Goal: Task Accomplishment & Management: Complete application form

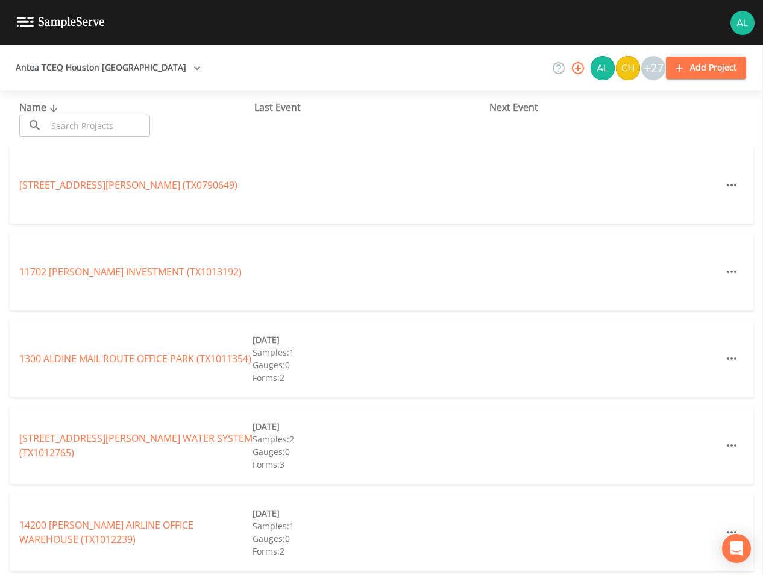
click at [46, 130] on div "​ ​" at bounding box center [84, 126] width 131 height 22
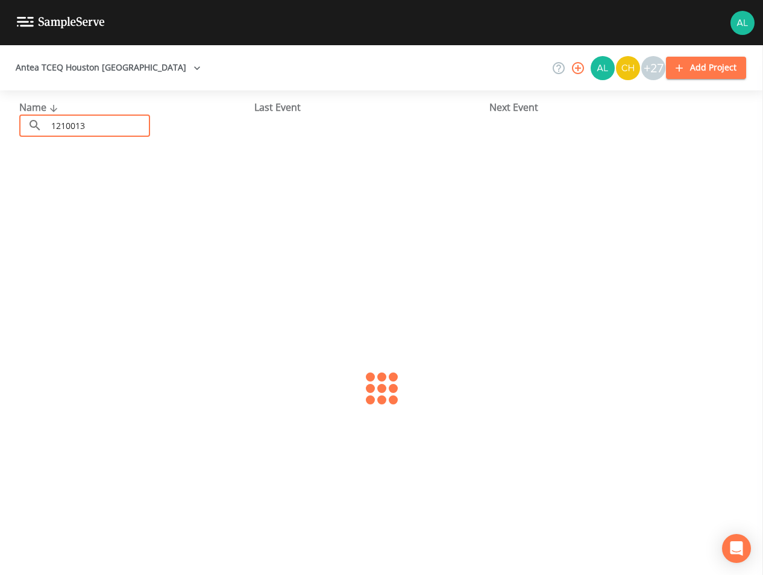
type input "1210013"
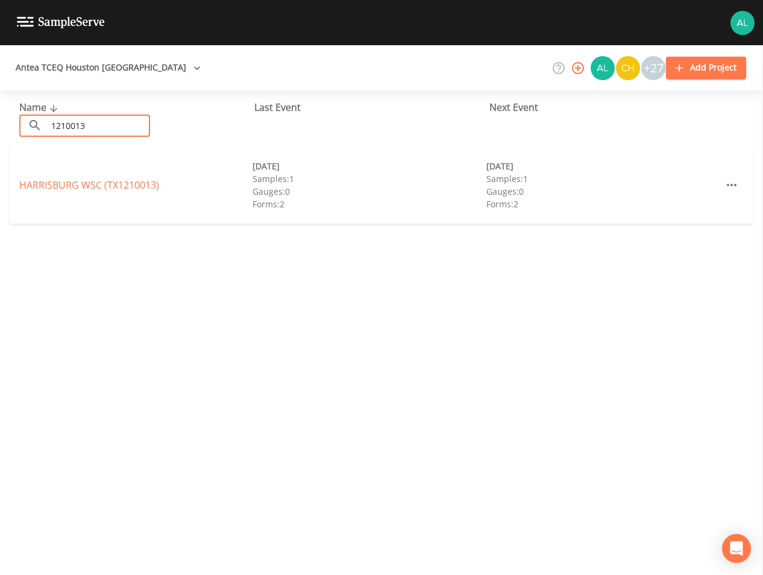
click at [66, 177] on div "[GEOGRAPHIC_DATA] WSC (TX1210013) [DATE] Samples: 1 Gauges: 0 Forms: 2 [DATE] S…" at bounding box center [382, 184] width 744 height 77
click at [71, 186] on link "[GEOGRAPHIC_DATA] WSC (TX1210013)" at bounding box center [89, 184] width 140 height 13
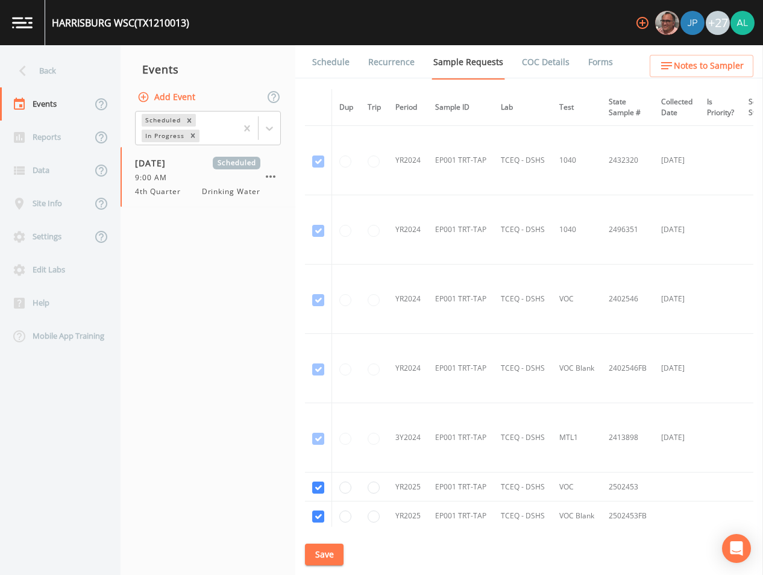
click at [342, 55] on link "Schedule" at bounding box center [330, 62] width 41 height 34
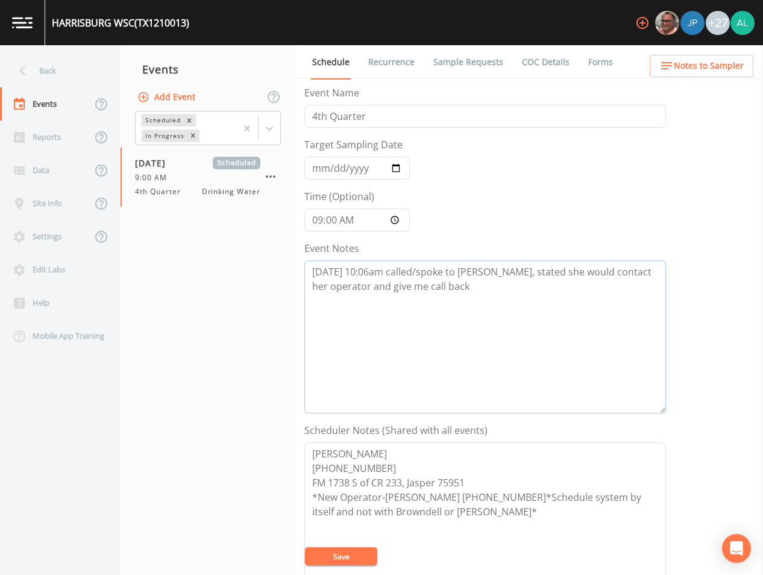
drag, startPoint x: 470, startPoint y: 324, endPoint x: 453, endPoint y: 339, distance: 23.0
click at [470, 323] on textarea "[DATE] 10:06am called/spoke to [PERSON_NAME], stated she would contact her oper…" at bounding box center [485, 336] width 362 height 153
click at [356, 554] on button "Save" at bounding box center [341, 556] width 72 height 18
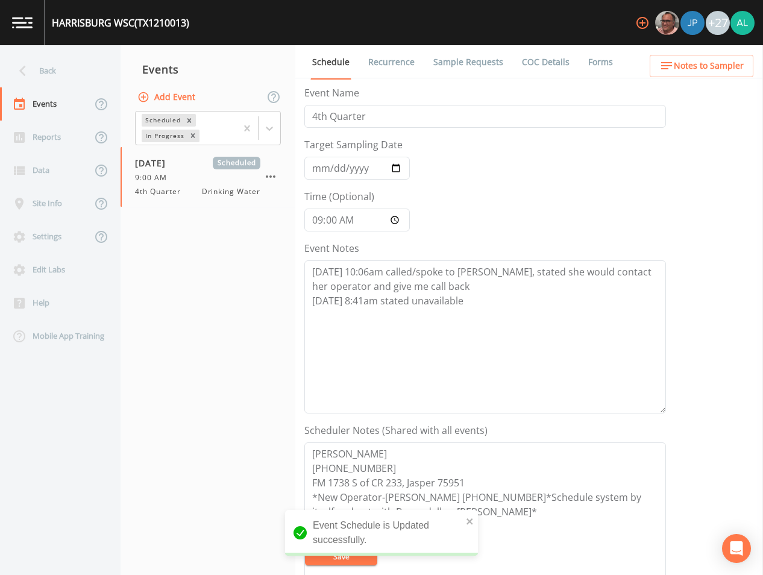
click at [158, 406] on nav "Events Add Event Scheduled In Progress [DATE] Scheduled 9:00 AM 4th Quarter Dri…" at bounding box center [208, 310] width 175 height 530
click at [475, 521] on div "Event Schedule is Updated successfully." at bounding box center [381, 533] width 193 height 46
click at [474, 521] on icon "close" at bounding box center [470, 522] width 8 height 10
click at [474, 521] on div "Event Schedule is Updated successfully." at bounding box center [381, 537] width 193 height 55
click at [200, 360] on nav "Events Add Event Scheduled In Progress [DATE] Scheduled 9:00 AM 4th Quarter Dri…" at bounding box center [208, 310] width 175 height 530
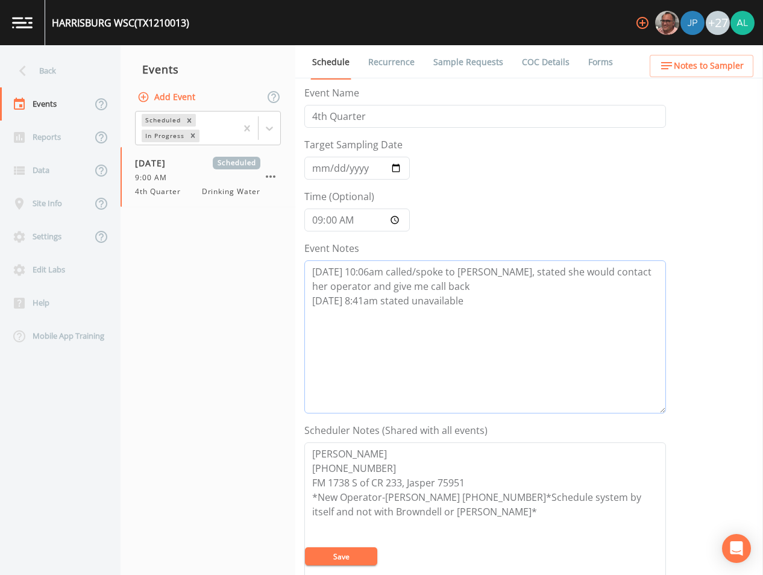
click at [526, 320] on textarea "[DATE] 10:06am called/spoke to [PERSON_NAME], stated she would contact her oper…" at bounding box center [485, 336] width 362 height 153
type textarea "[DATE] 10:06am called/spoke to [PERSON_NAME], stated she would contact her oper…"
click at [336, 553] on button "Save" at bounding box center [341, 556] width 72 height 18
click at [322, 561] on button "Save" at bounding box center [341, 556] width 72 height 18
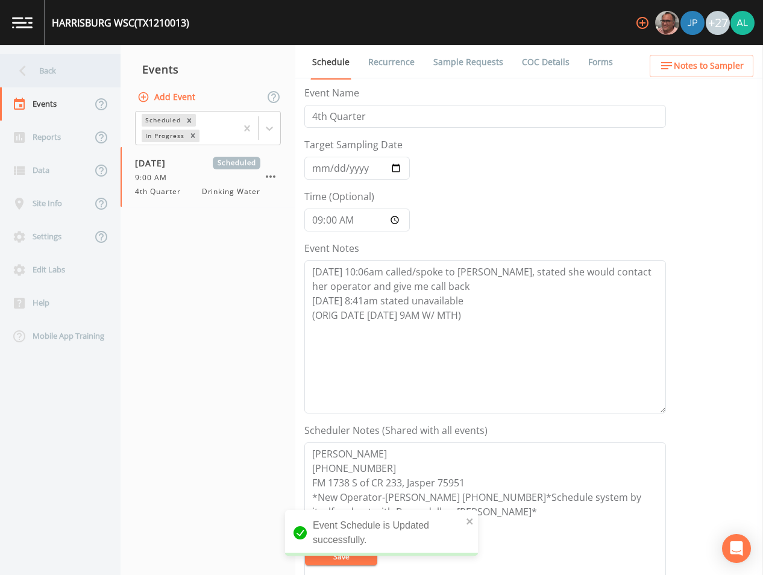
click at [56, 71] on div "Back" at bounding box center [54, 70] width 108 height 33
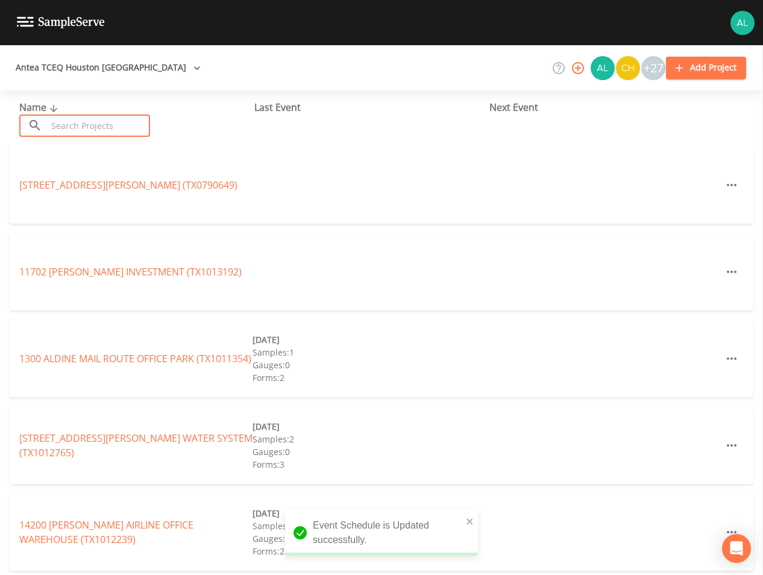
click at [93, 126] on input "text" at bounding box center [98, 126] width 103 height 22
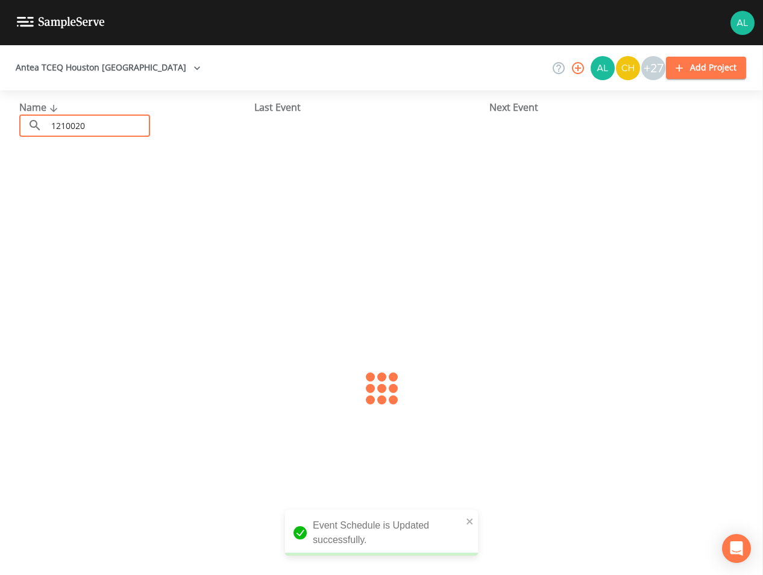
type input "1210020"
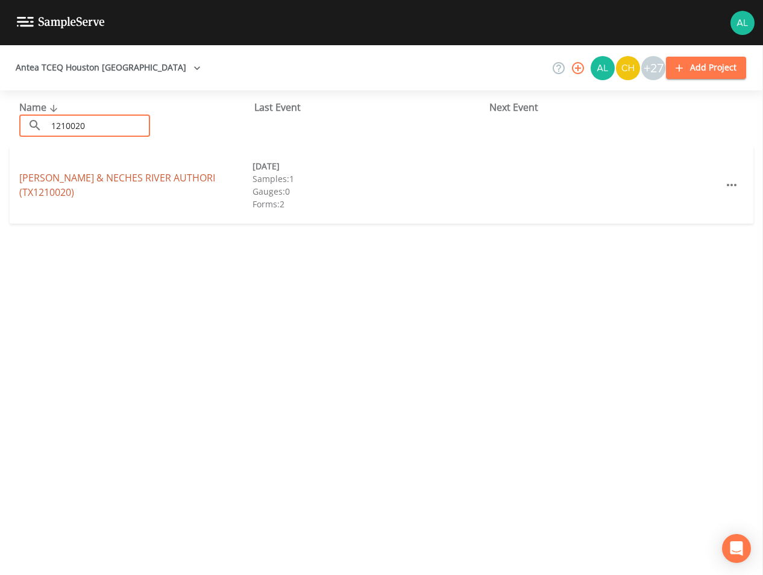
click at [47, 179] on link "[PERSON_NAME] & NECHES RIVER AUTHORI (TX1210020)" at bounding box center [117, 185] width 196 height 28
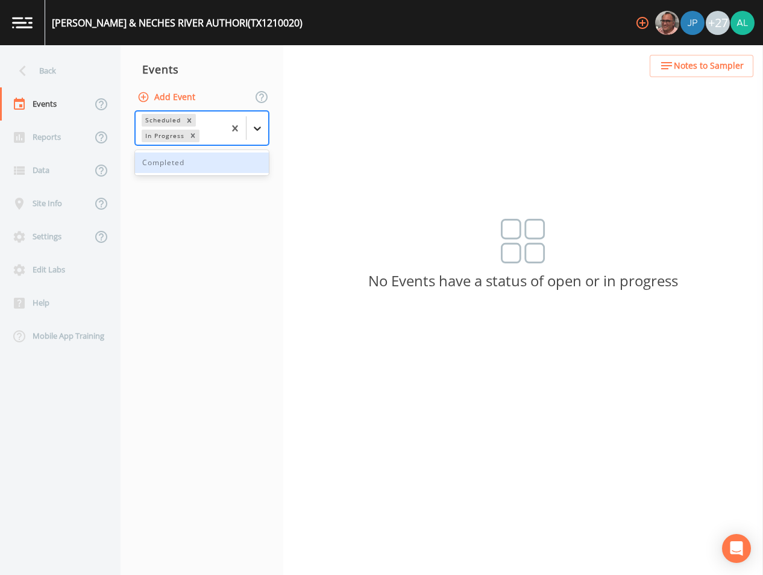
click at [265, 128] on div at bounding box center [258, 129] width 22 height 22
click at [174, 160] on div "Completed" at bounding box center [202, 163] width 134 height 20
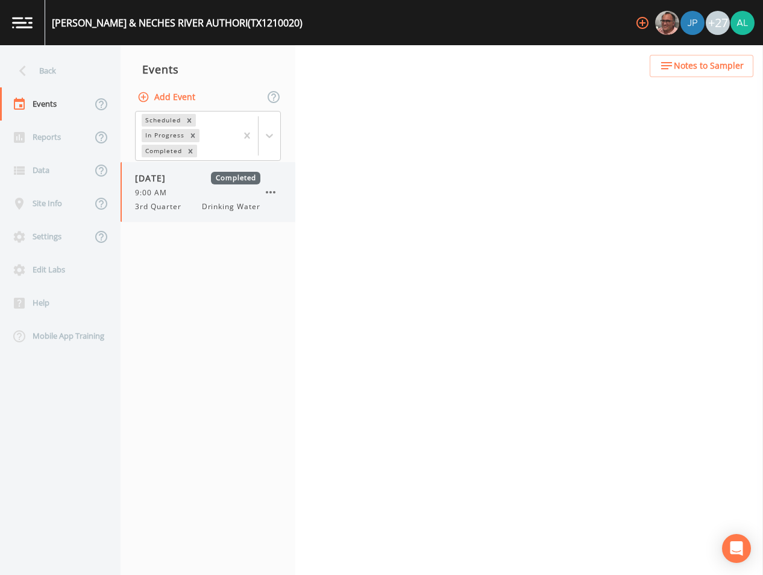
click at [177, 198] on div "9:00 AM" at bounding box center [197, 192] width 125 height 11
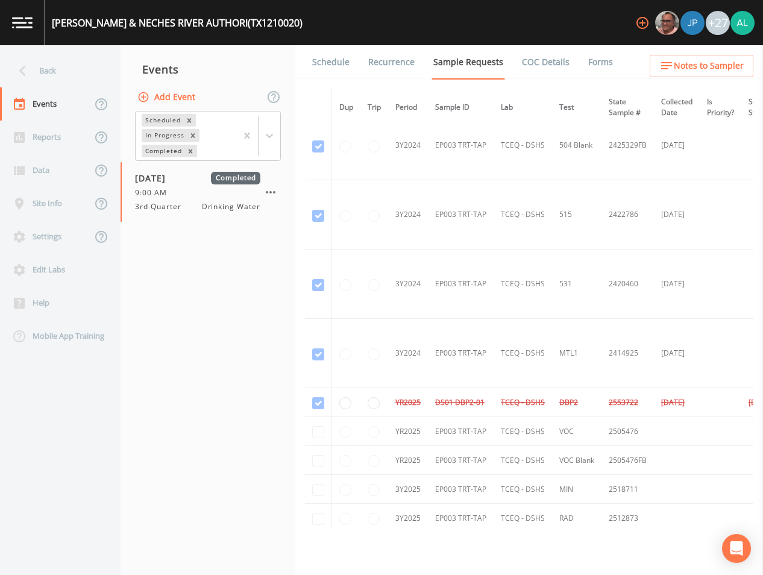
scroll to position [496, 0]
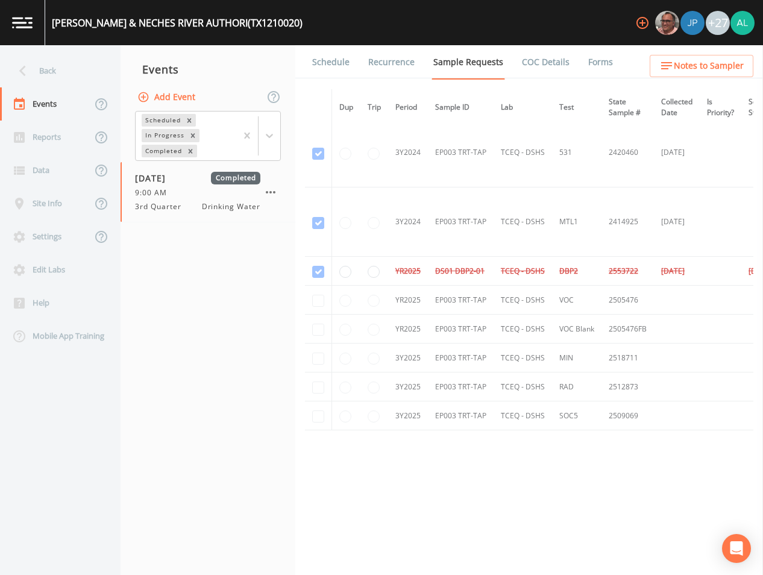
click at [31, 61] on icon at bounding box center [22, 70] width 21 height 21
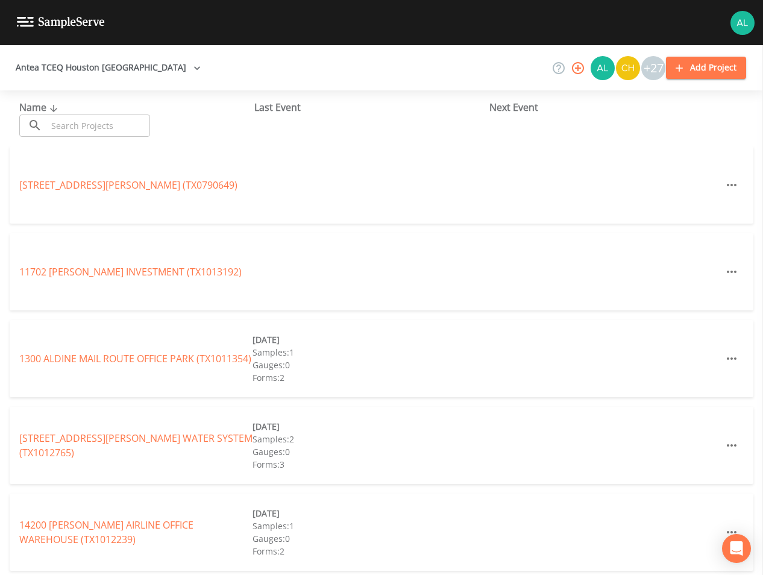
click at [134, 117] on input "text" at bounding box center [98, 126] width 103 height 22
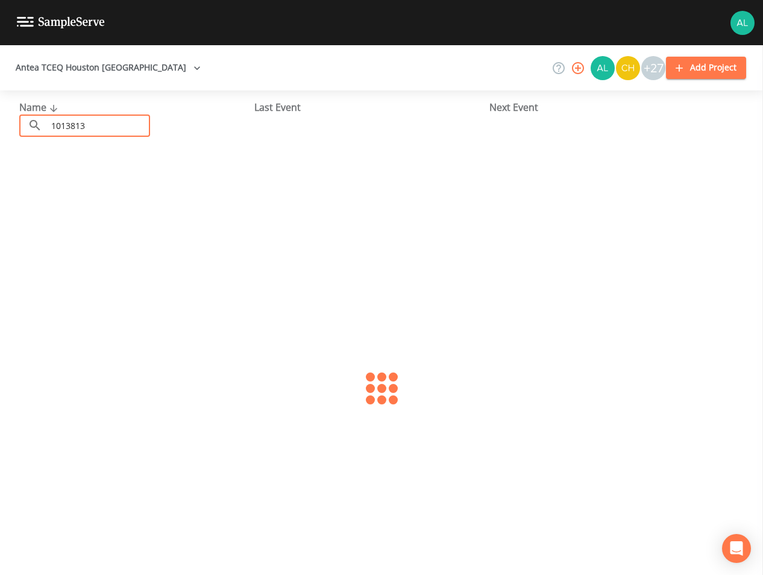
type input "1013813"
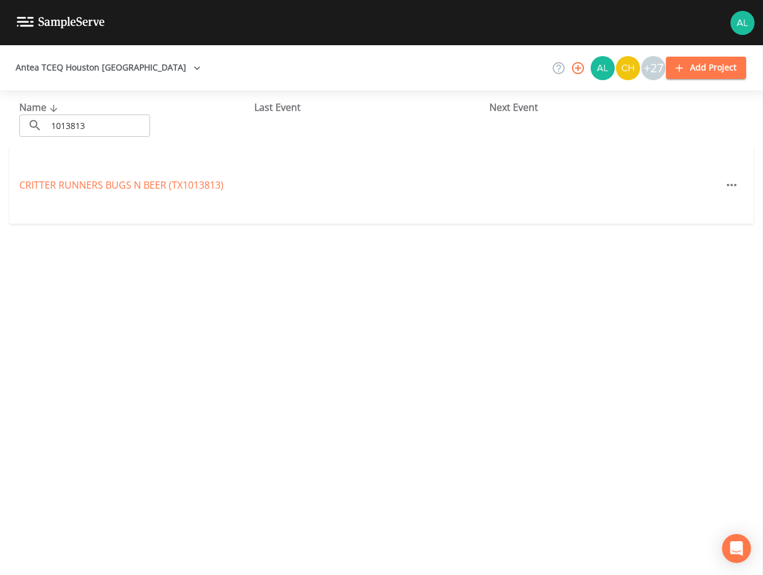
click at [74, 178] on div "CRITTER RUNNERS BUGS N BEER (TX1013813)" at bounding box center [135, 185] width 233 height 14
drag, startPoint x: 69, startPoint y: 192, endPoint x: 74, endPoint y: 181, distance: 11.3
click at [69, 192] on div "CRITTER RUNNERS BUGS N BEER (TX1013813)" at bounding box center [135, 185] width 233 height 14
click at [74, 181] on link "CRITTER RUNNERS BUGS N BEER (TX1013813)" at bounding box center [121, 184] width 204 height 13
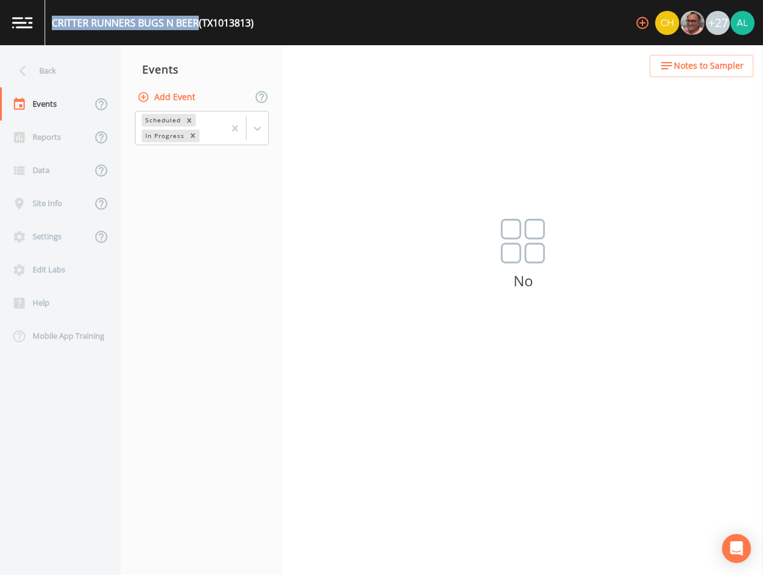
drag, startPoint x: 198, startPoint y: 21, endPoint x: 52, endPoint y: 16, distance: 146.0
click at [52, 16] on div "CRITTER RUNNERS BUGS N BEER (TX1013813)" at bounding box center [153, 23] width 202 height 14
copy div "CRITTER RUNNERS BUGS N BEER"
click at [166, 102] on button "Add Event" at bounding box center [167, 97] width 65 height 22
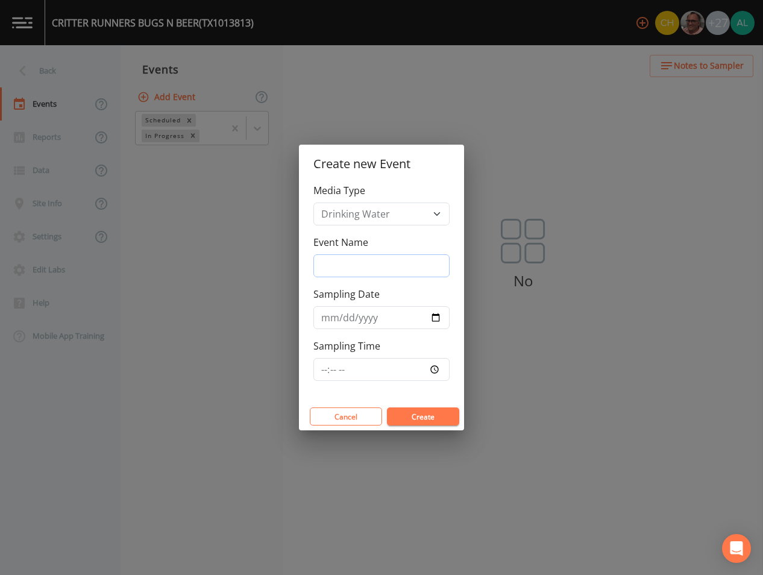
click at [340, 260] on input "Event Name" at bounding box center [381, 265] width 136 height 23
type input "4th Quarter"
type input "[DATE]"
click at [344, 312] on input "[DATE]" at bounding box center [381, 317] width 136 height 23
click at [321, 370] on input "Sampling Time" at bounding box center [381, 369] width 136 height 23
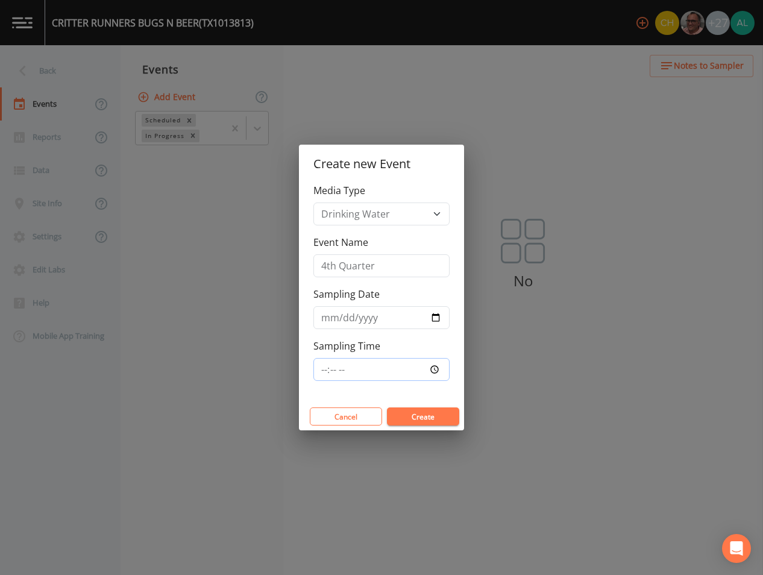
type input "08:00"
click at [387, 407] on button "Create" at bounding box center [423, 416] width 72 height 18
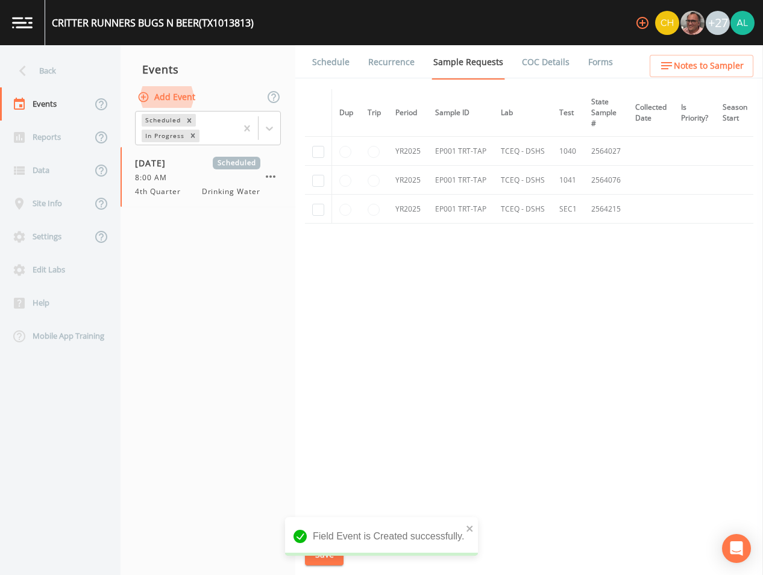
click at [312, 213] on td at bounding box center [318, 209] width 27 height 29
click at [319, 209] on input "checkbox" at bounding box center [318, 210] width 12 height 12
checkbox input "true"
click at [460, 526] on div "Field Event is Created successfully." at bounding box center [381, 536] width 193 height 39
click at [467, 526] on icon "close" at bounding box center [470, 529] width 8 height 10
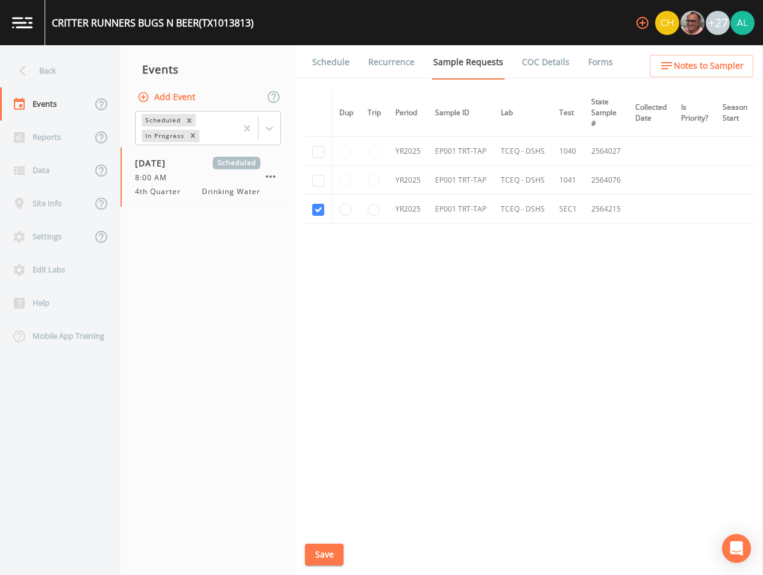
click at [317, 558] on div "Field Event is Created successfully." at bounding box center [381, 541] width 193 height 48
click at [317, 558] on button "Save" at bounding box center [324, 555] width 39 height 22
click at [59, 64] on div "Back" at bounding box center [54, 70] width 108 height 33
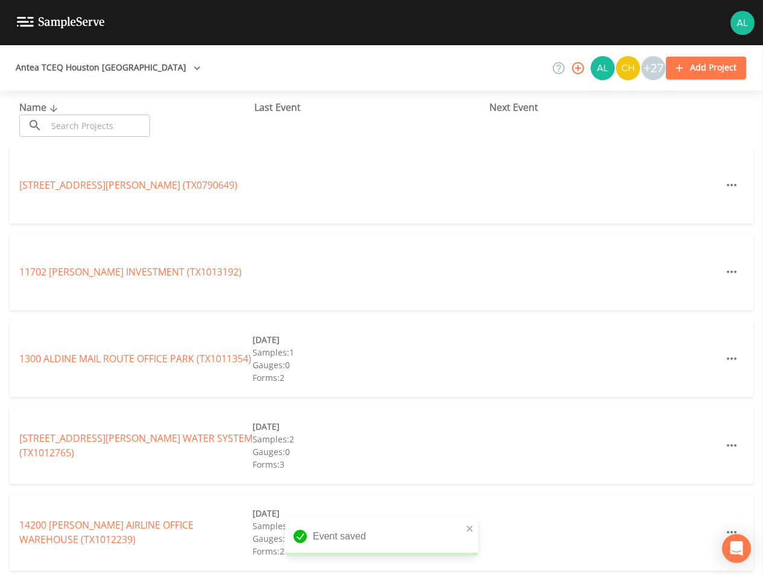
click at [80, 131] on input "text" at bounding box center [98, 126] width 103 height 22
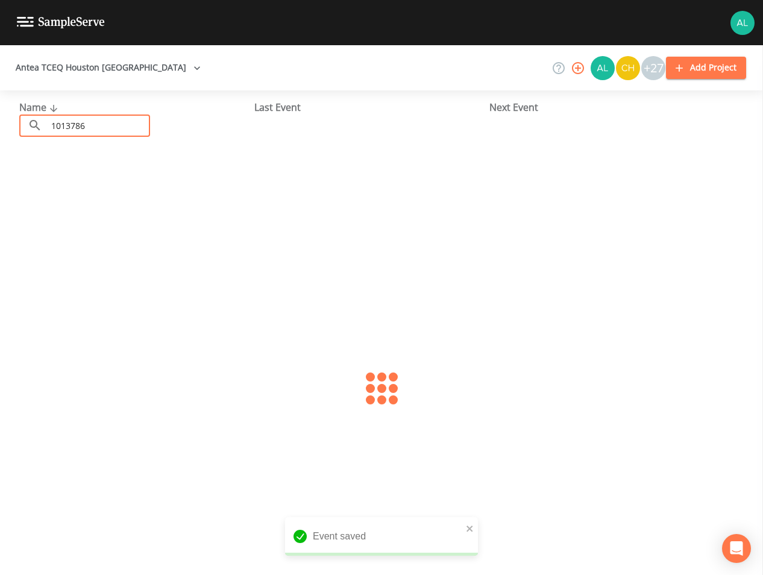
type input "1013786"
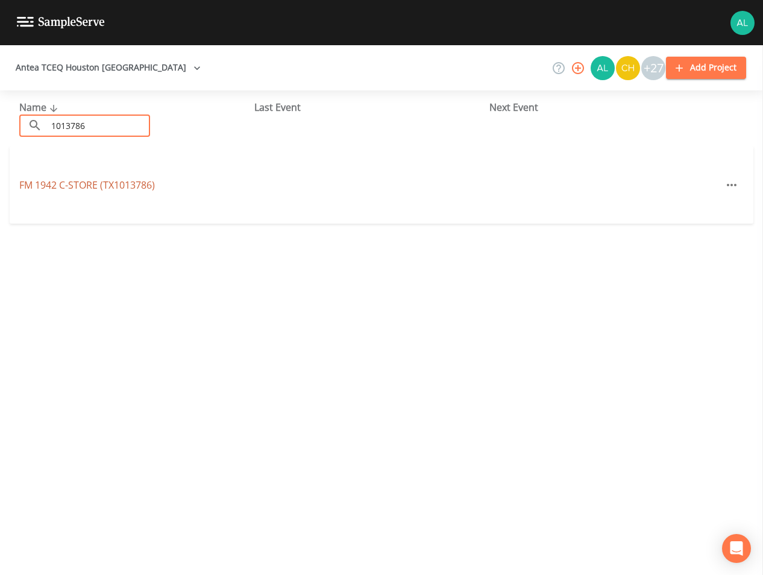
click at [142, 183] on link "FM 1942 C-STORE (TX1013786)" at bounding box center [87, 184] width 136 height 13
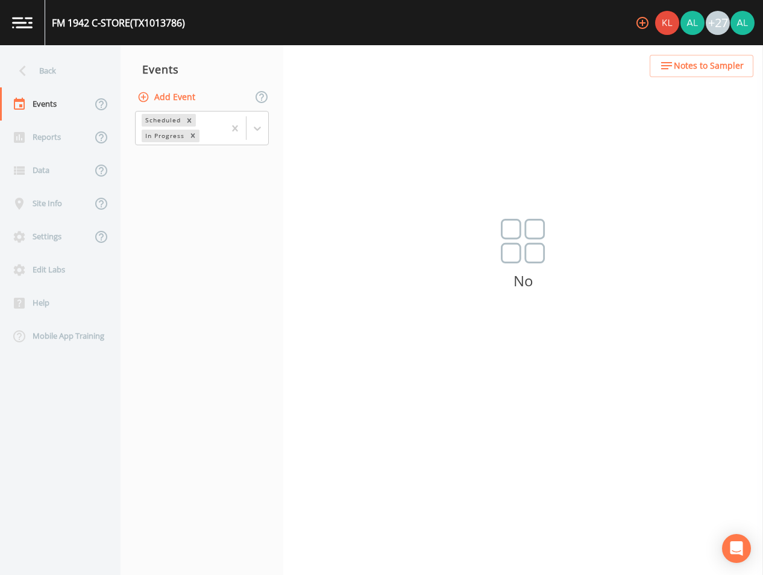
click at [169, 96] on button "Add Event" at bounding box center [167, 97] width 65 height 22
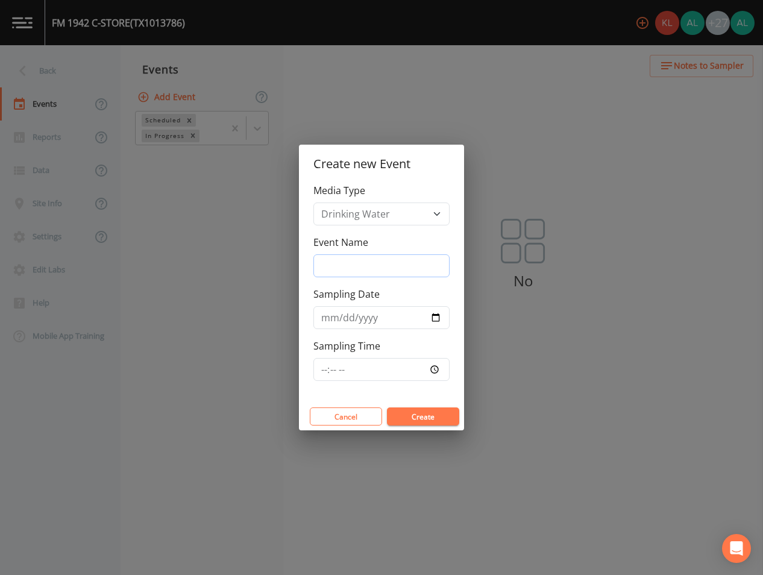
click at [348, 273] on input "Event Name" at bounding box center [381, 265] width 136 height 23
type input "4th Quarter"
type input "[DATE]"
click at [321, 371] on input "Sampling Time" at bounding box center [381, 369] width 136 height 23
type input "09:00"
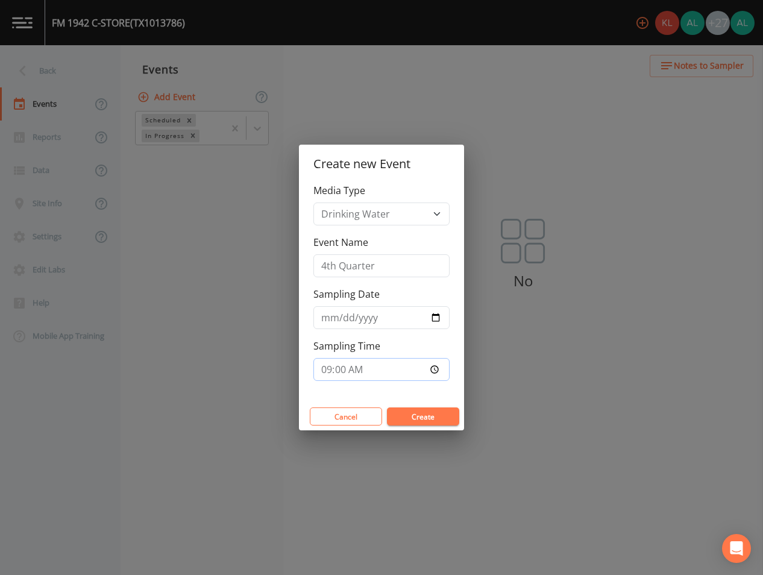
click at [387, 407] on button "Create" at bounding box center [423, 416] width 72 height 18
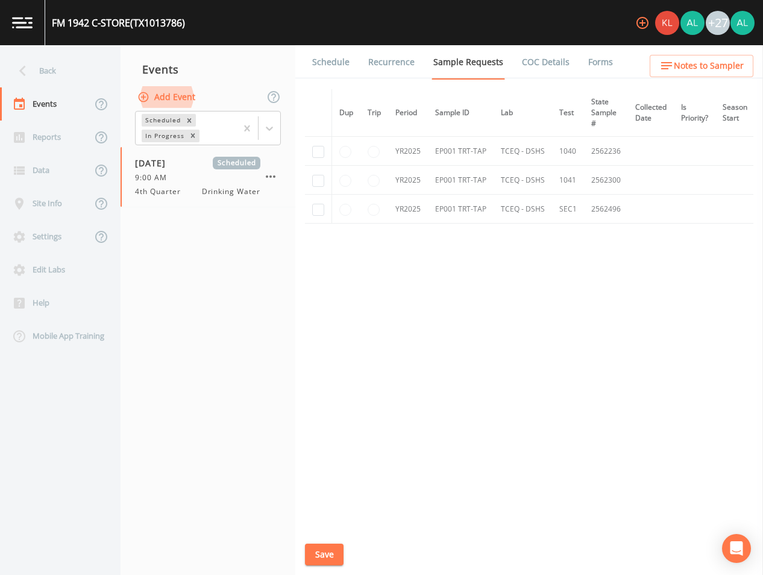
click at [318, 216] on td at bounding box center [318, 209] width 27 height 29
click at [327, 211] on td at bounding box center [318, 209] width 27 height 29
click at [324, 210] on td at bounding box center [318, 209] width 27 height 29
click at [321, 211] on input "checkbox" at bounding box center [318, 210] width 12 height 12
checkbox input "true"
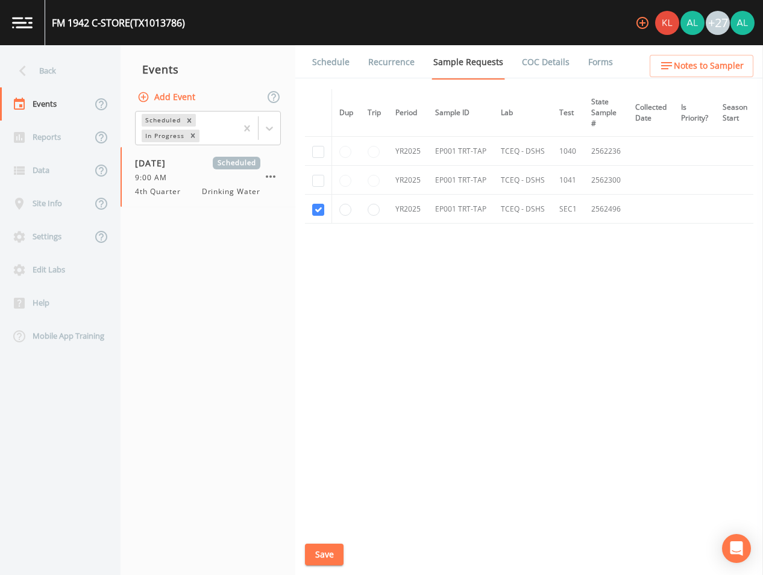
drag, startPoint x: 336, startPoint y: 547, endPoint x: 351, endPoint y: 492, distance: 56.7
click at [336, 544] on button "Save" at bounding box center [324, 555] width 39 height 22
click at [328, 66] on link "Schedule" at bounding box center [330, 62] width 41 height 34
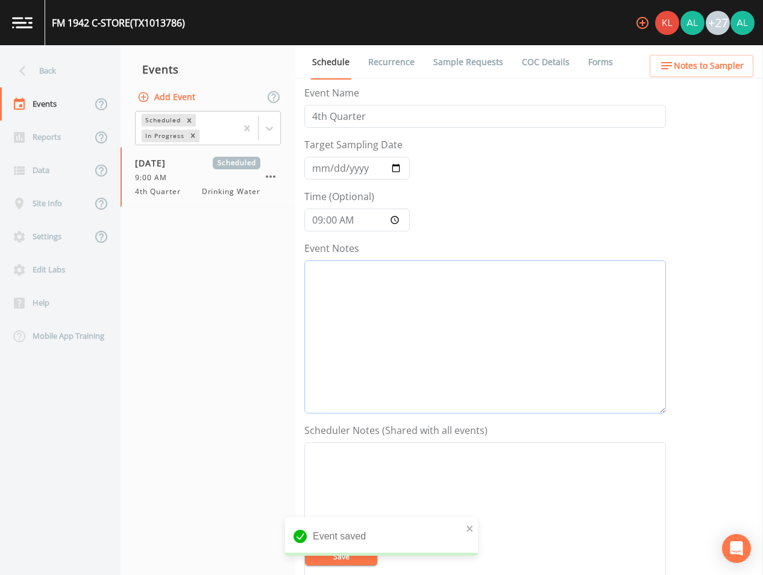
drag, startPoint x: 376, startPoint y: 308, endPoint x: 386, endPoint y: 294, distance: 17.6
click at [377, 309] on textarea "Event Notes" at bounding box center [485, 336] width 362 height 153
click at [360, 556] on button "Save" at bounding box center [341, 556] width 72 height 18
click at [338, 321] on textarea "Event Notes" at bounding box center [485, 336] width 362 height 153
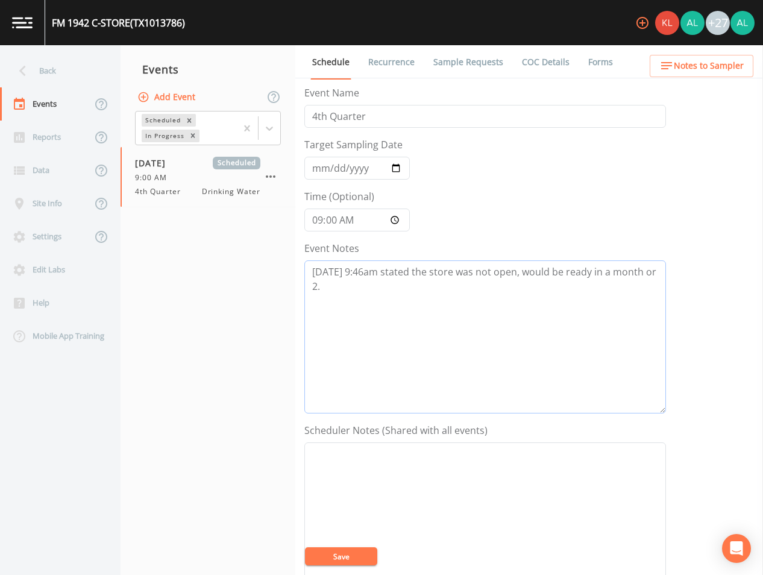
type textarea "[DATE] 9:46am stated the store was not open, would be ready in a month or 2."
click at [370, 530] on textarea "Event Notes" at bounding box center [485, 518] width 362 height 153
click at [351, 549] on button "Save" at bounding box center [341, 556] width 72 height 18
click at [316, 171] on input "[DATE]" at bounding box center [356, 168] width 105 height 23
click at [473, 521] on icon "close" at bounding box center [470, 522] width 8 height 10
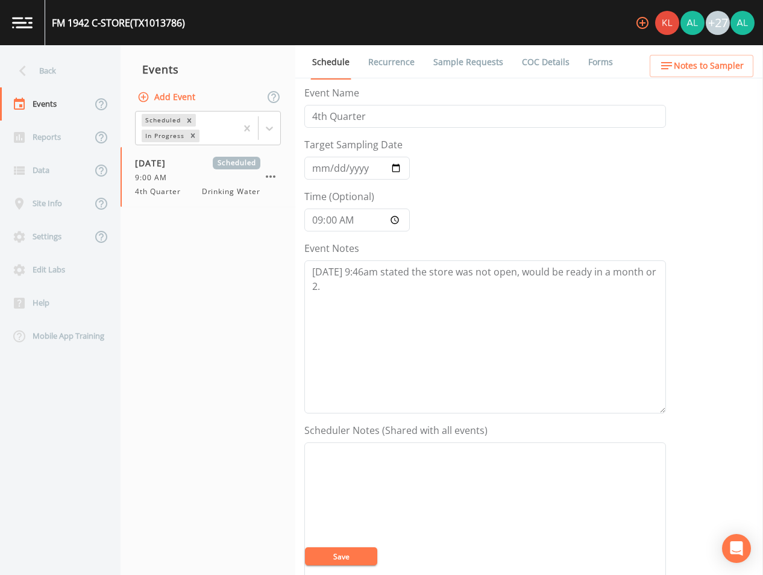
click at [337, 565] on div "Event Schedule is Updated successfully." at bounding box center [381, 565] width 193 height 0
click at [339, 559] on button "Save" at bounding box center [341, 556] width 72 height 18
click at [332, 553] on button "Save" at bounding box center [341, 556] width 72 height 18
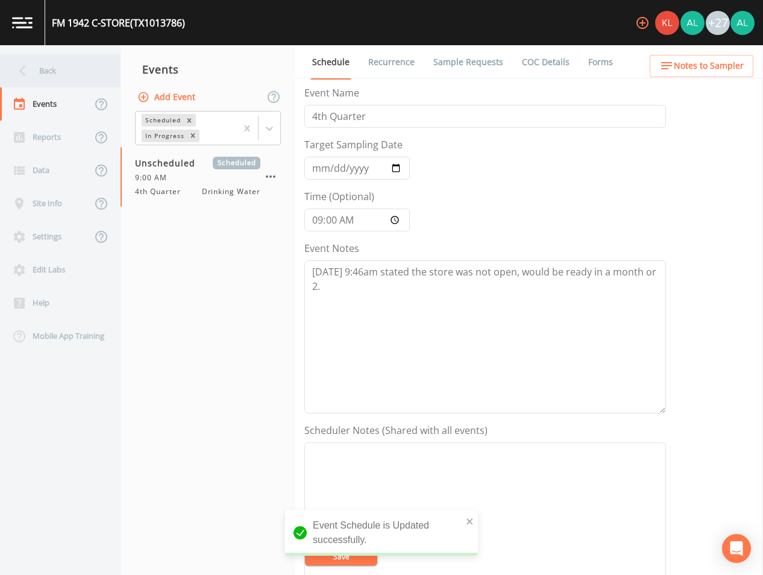
click at [85, 76] on div "Back" at bounding box center [54, 70] width 108 height 33
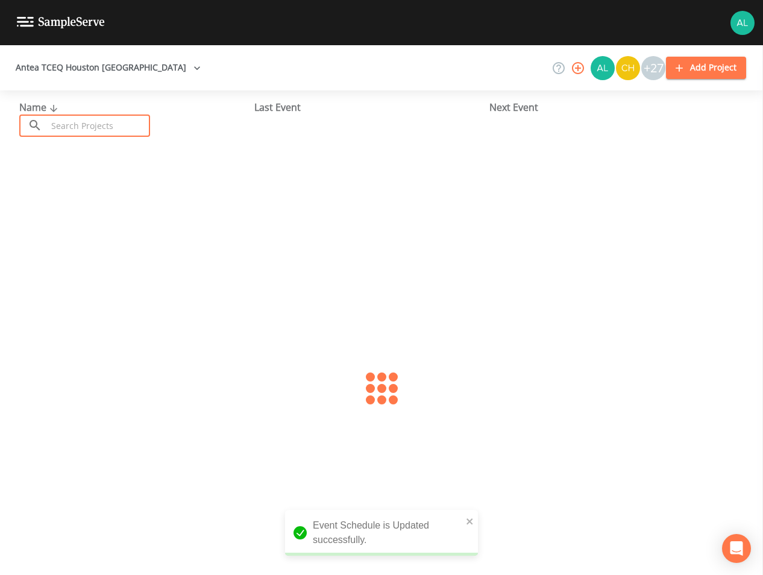
click at [99, 125] on input "text" at bounding box center [98, 126] width 103 height 22
type input "1013461"
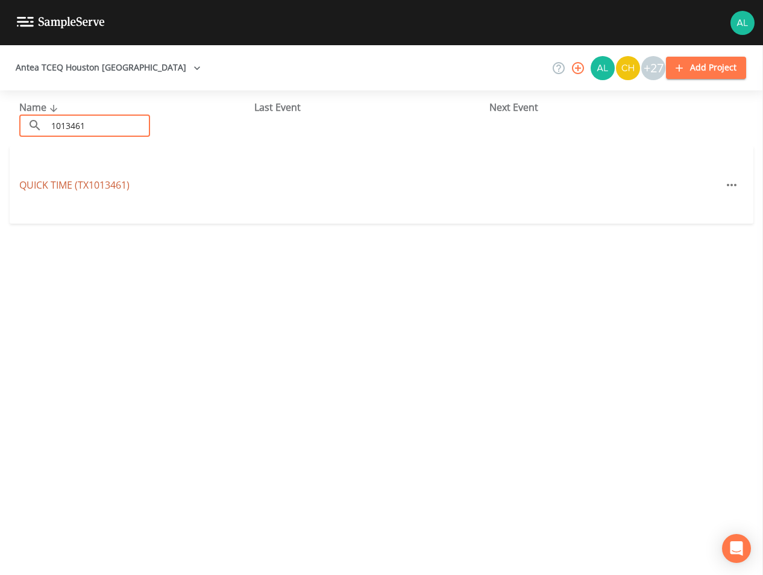
click at [50, 186] on link "QUICK TIME (TX1013461)" at bounding box center [74, 184] width 110 height 13
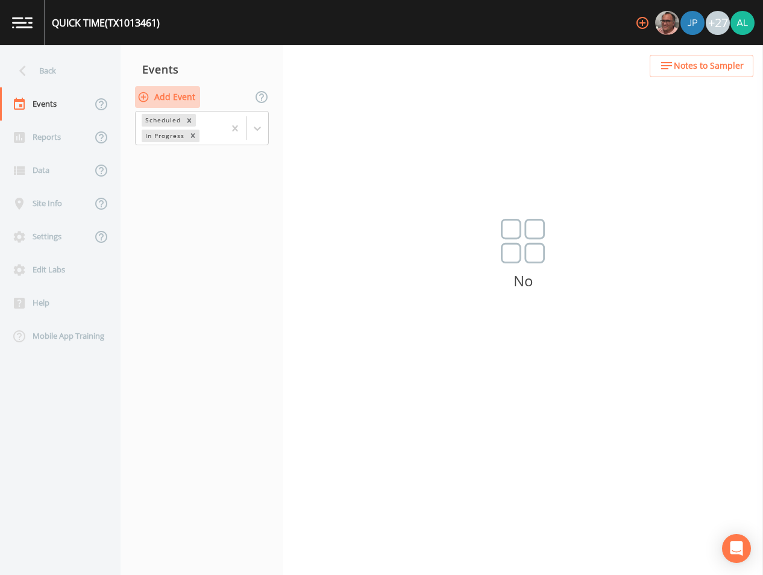
click at [177, 93] on button "Add Event" at bounding box center [167, 97] width 65 height 22
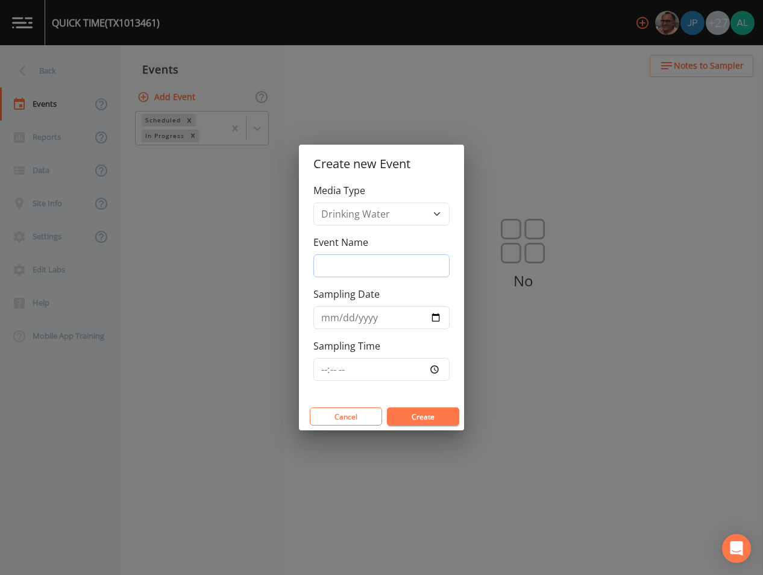
click at [325, 263] on input "Event Name" at bounding box center [381, 265] width 136 height 23
type input "4th Quarter"
type input "[DATE]"
click at [320, 367] on input "Sampling Time" at bounding box center [381, 369] width 136 height 23
type input "09:30"
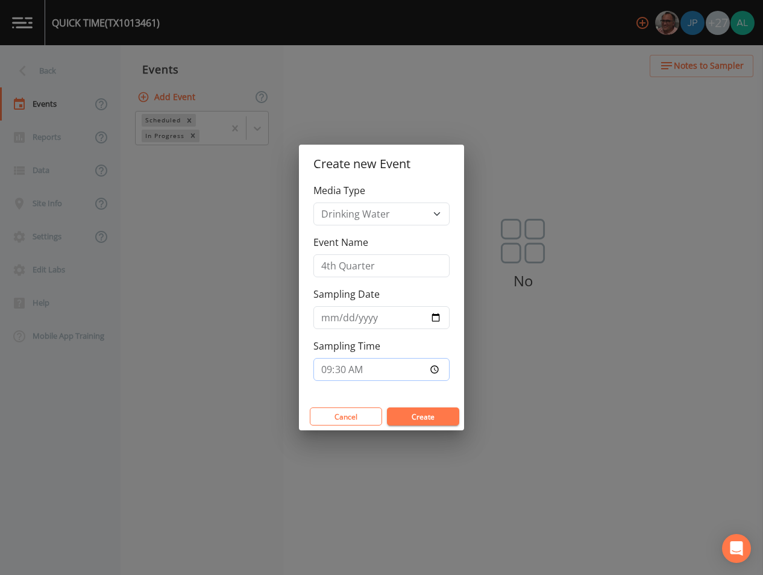
click at [387, 407] on button "Create" at bounding box center [423, 416] width 72 height 18
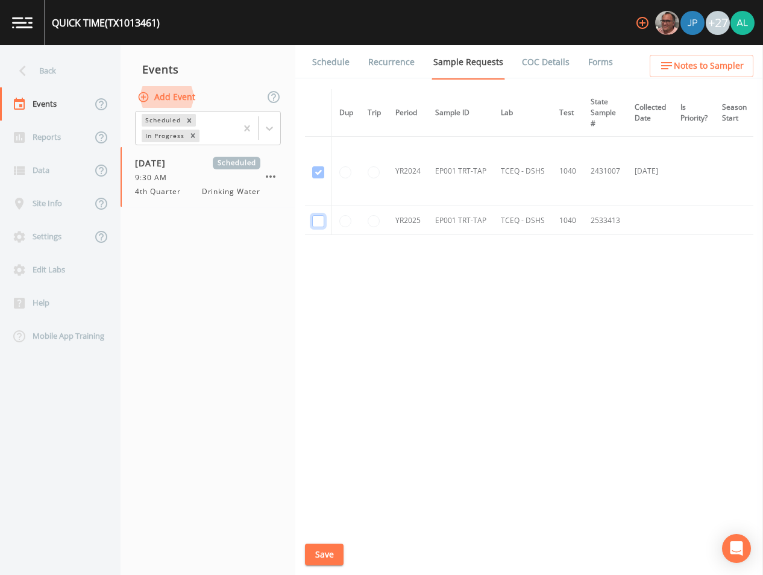
click at [317, 218] on input "checkbox" at bounding box center [318, 221] width 12 height 12
checkbox input "true"
click at [341, 548] on button "Save" at bounding box center [324, 555] width 39 height 22
click at [472, 526] on icon "close" at bounding box center [470, 529] width 8 height 10
drag, startPoint x: 323, startPoint y: 566, endPoint x: 329, endPoint y: 558, distance: 10.0
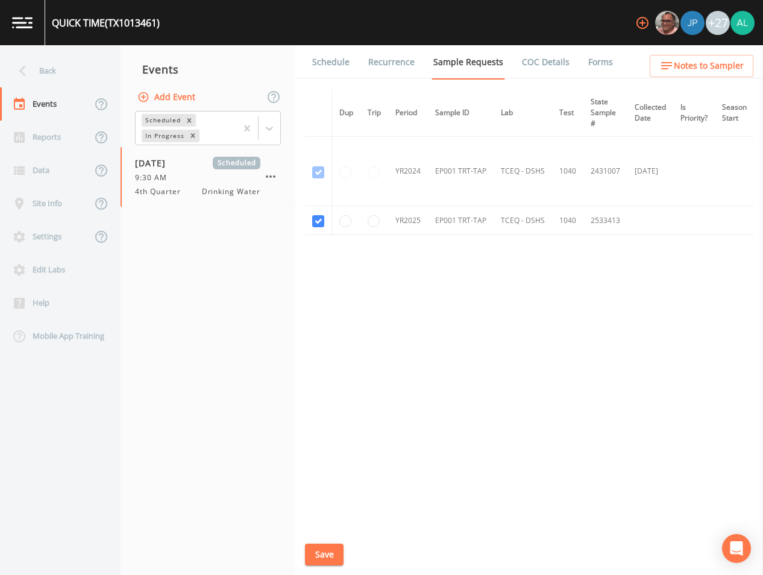
click at [325, 561] on div "Schedule Recurrence Sample Requests COC Details Forms Dup Trip Period Sample ID…" at bounding box center [529, 310] width 468 height 530
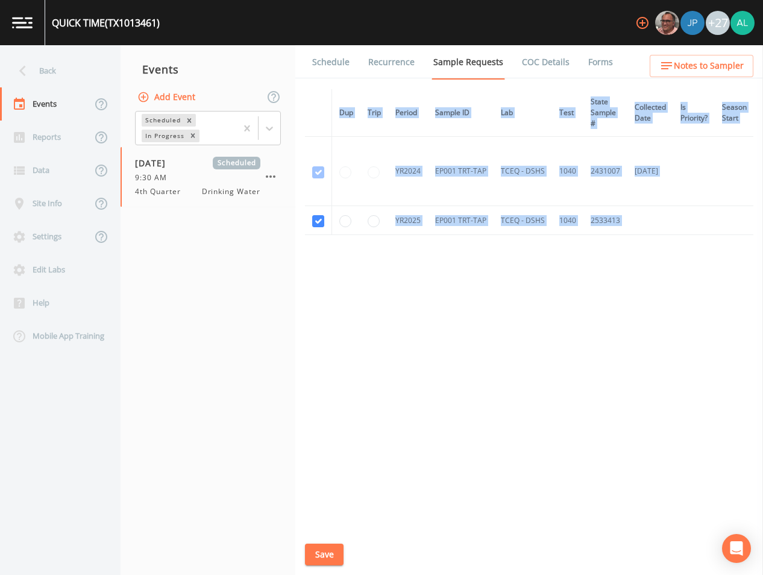
click at [329, 556] on button "Save" at bounding box center [324, 555] width 39 height 22
click at [563, 360] on div "Dup Trip Period Sample ID Lab Test State Sample # Collected Date Is Priority? S…" at bounding box center [529, 308] width 448 height 438
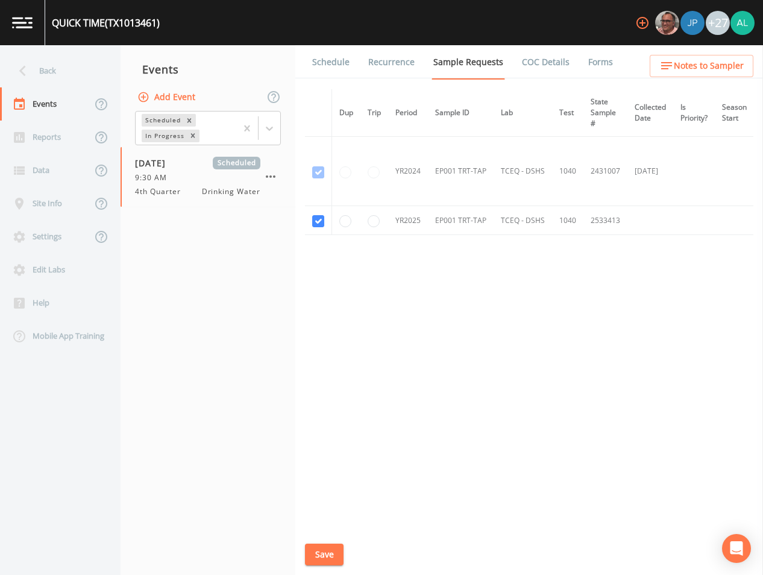
click at [338, 72] on link "Schedule" at bounding box center [330, 62] width 41 height 34
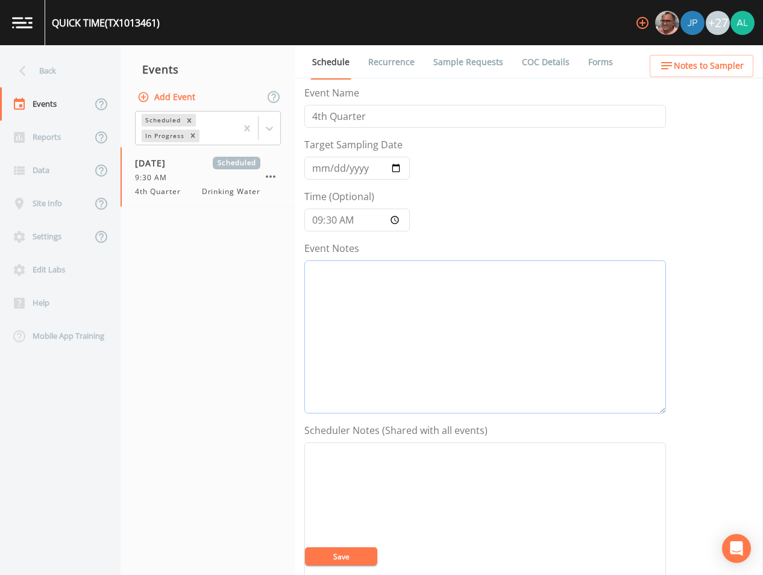
click at [388, 310] on textarea "Event Notes" at bounding box center [485, 336] width 362 height 153
type textarea "10/8"
